Goal: Find specific page/section: Find specific page/section

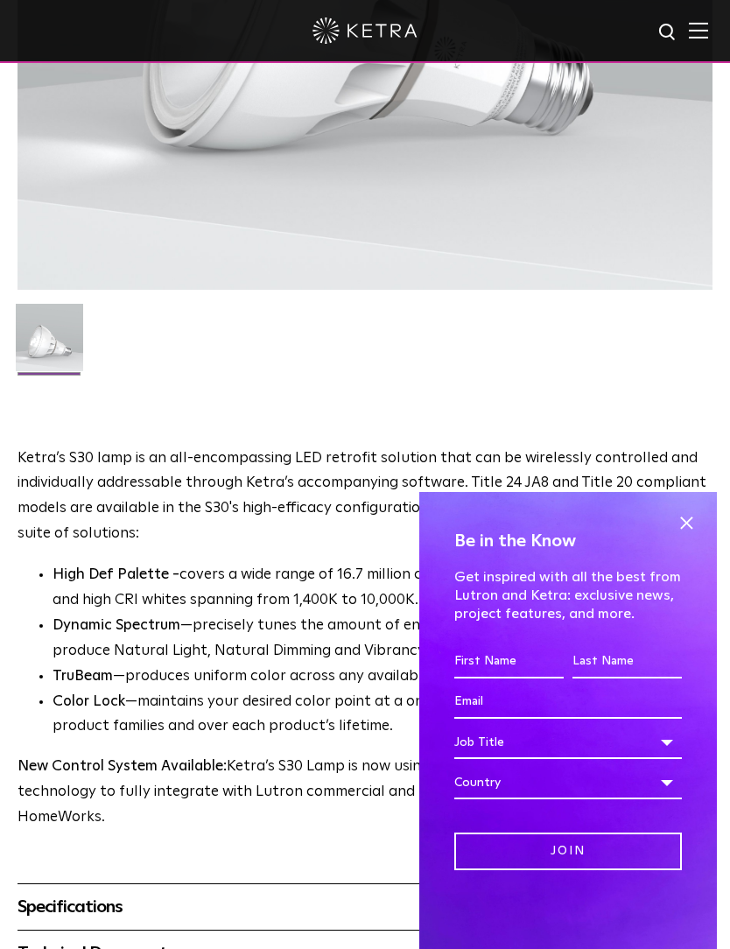
click at [699, 536] on span at bounding box center [687, 523] width 26 height 26
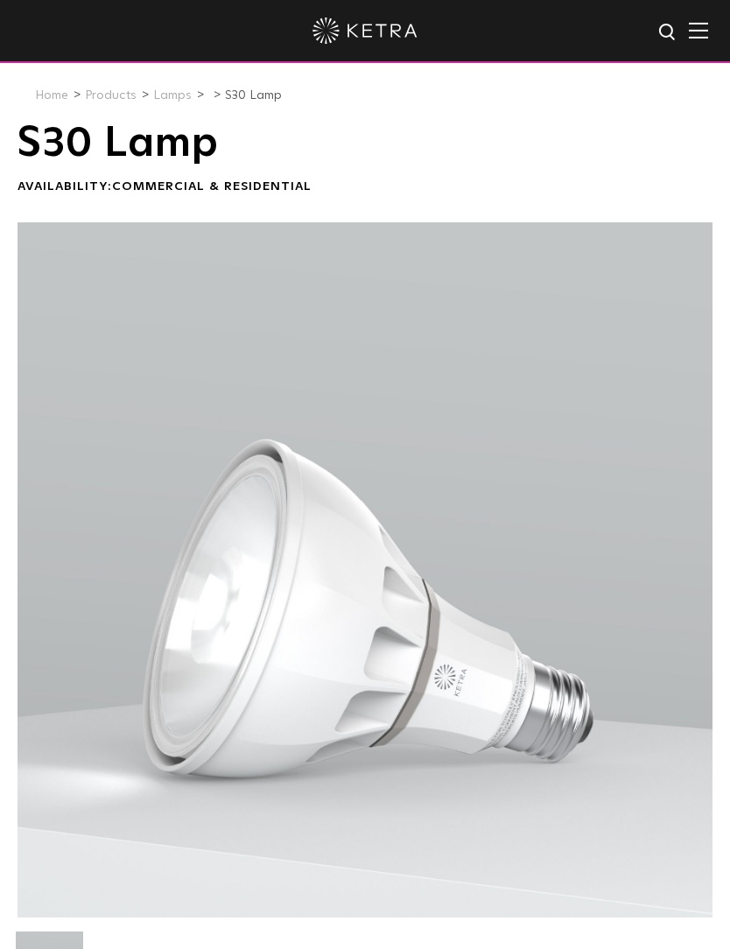
click at [694, 43] on div at bounding box center [365, 31] width 730 height 63
click at [110, 99] on link "Products" at bounding box center [111, 95] width 52 height 12
click at [52, 89] on link "Home" at bounding box center [51, 95] width 33 height 12
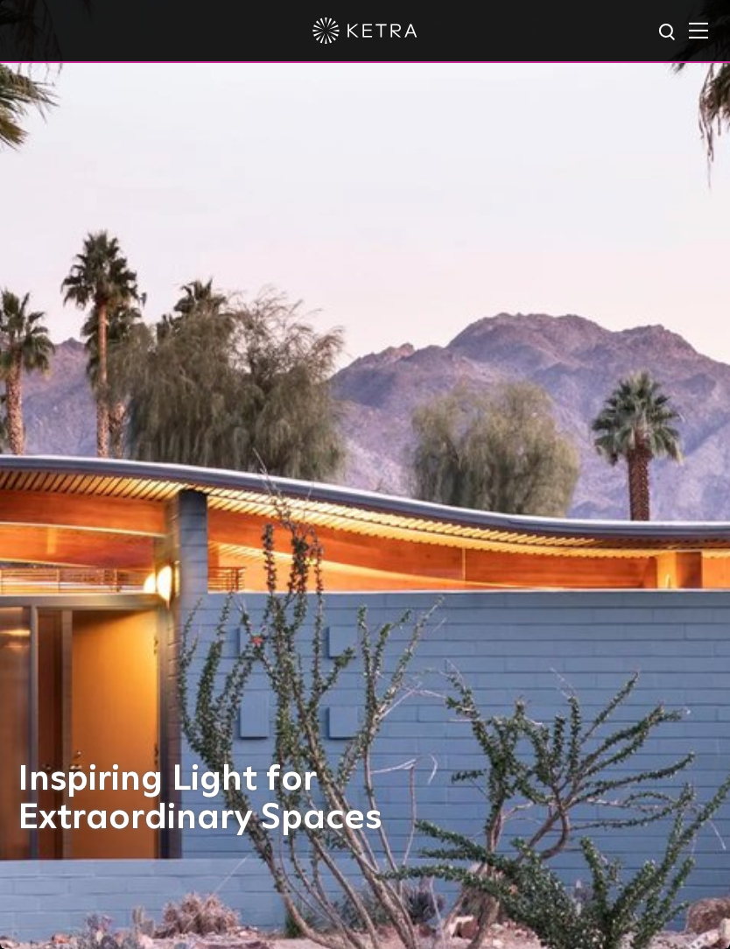
click at [705, 33] on img at bounding box center [698, 30] width 19 height 17
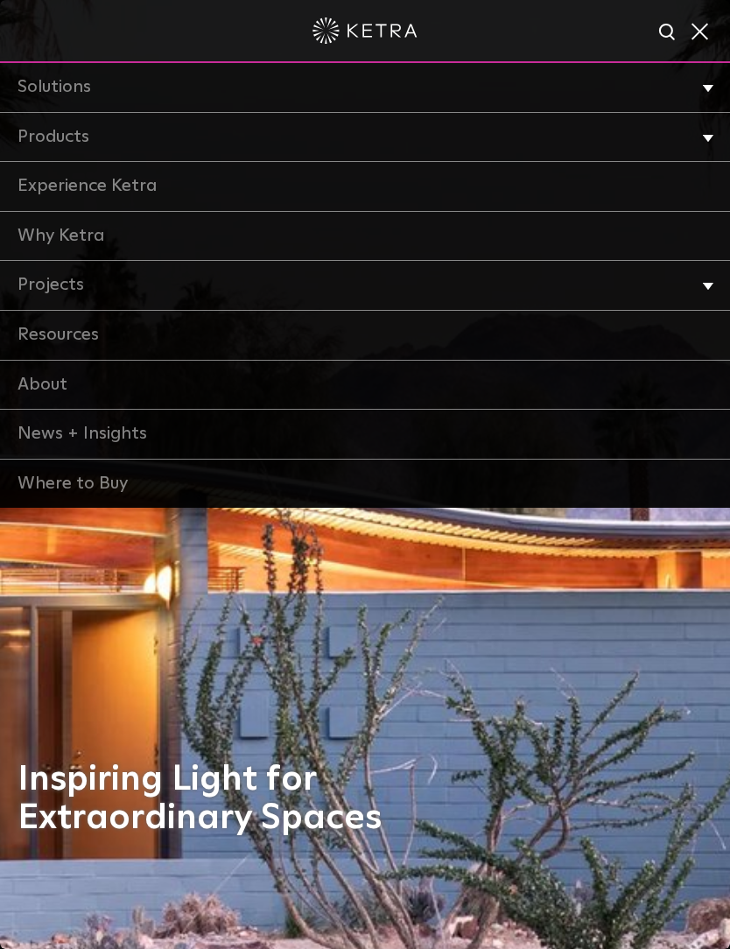
click at [106, 142] on link "Products" at bounding box center [365, 138] width 730 height 50
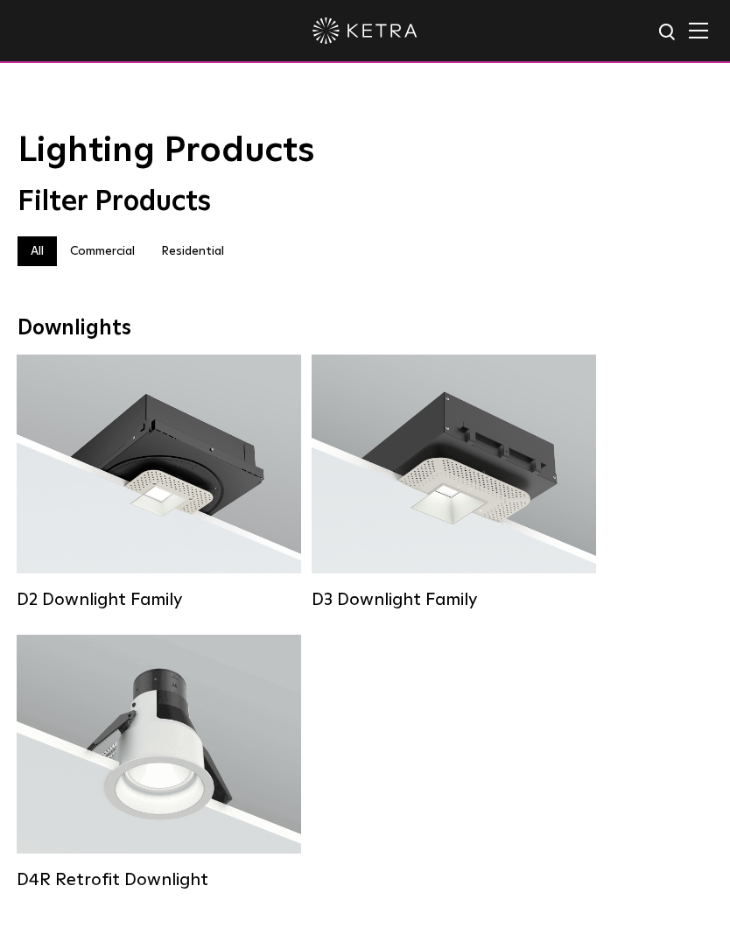
click at [199, 249] on label "Residential" at bounding box center [192, 251] width 89 height 30
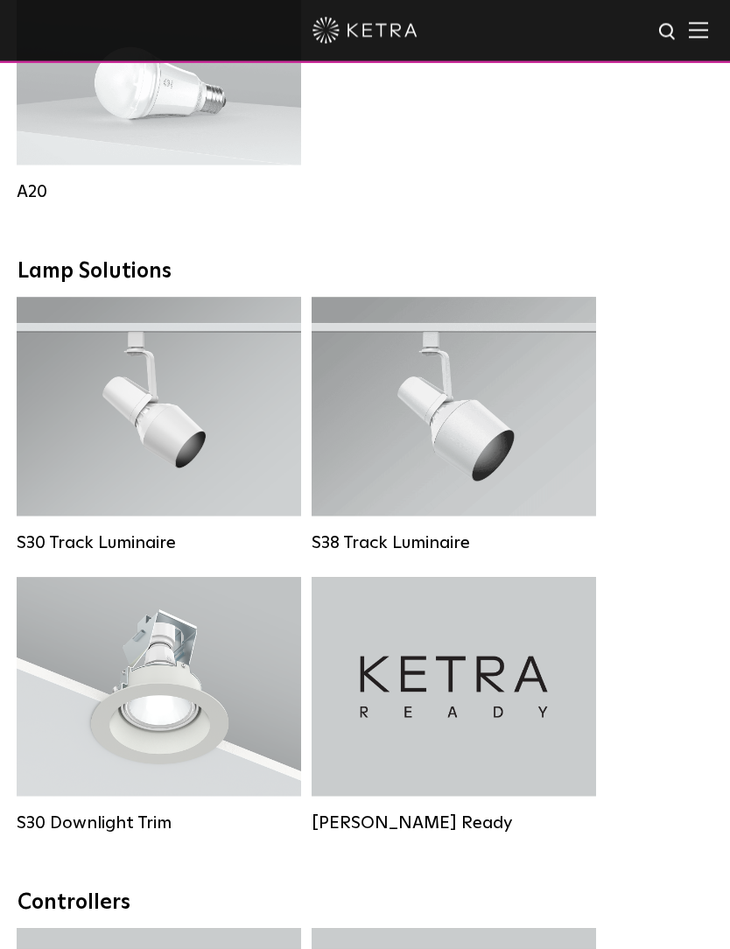
scroll to position [1673, 0]
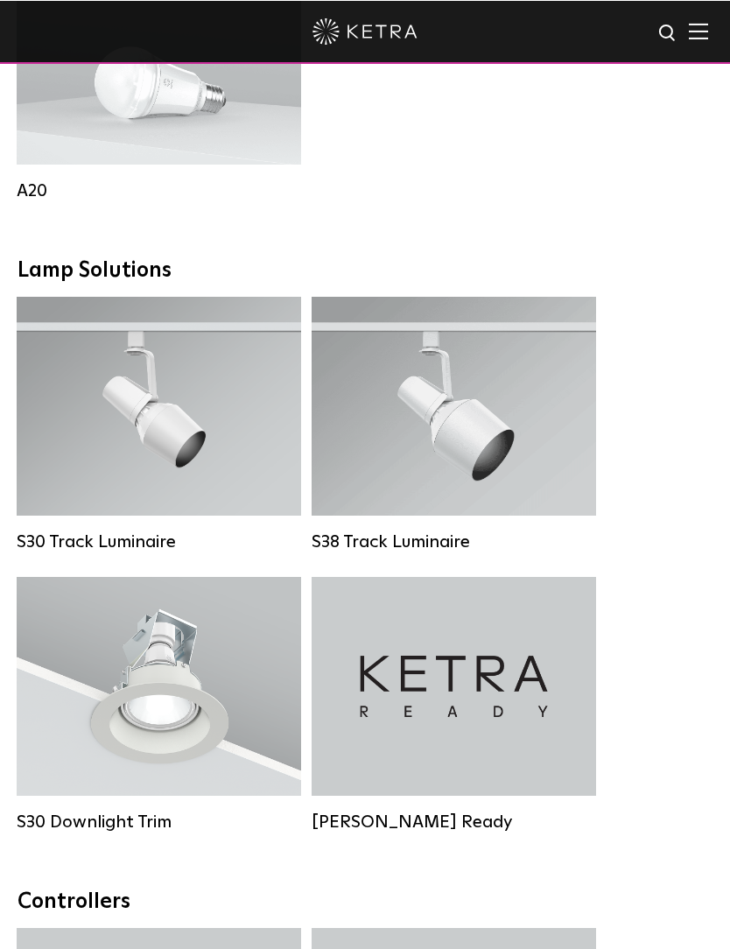
click at [119, 551] on div "S30 Track Luminaire" at bounding box center [159, 541] width 285 height 21
